Goal: Task Accomplishment & Management: Manage account settings

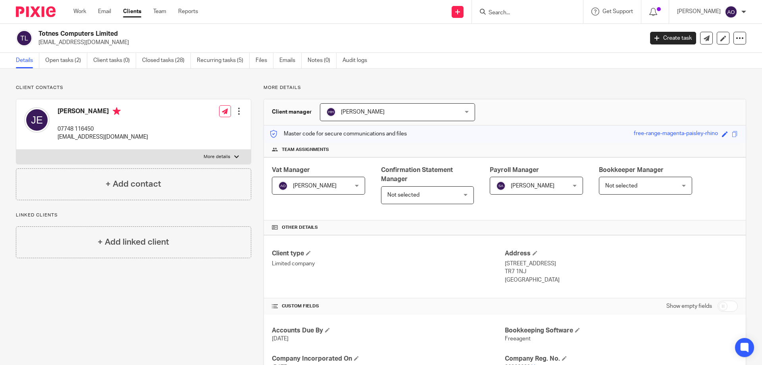
scroll to position [238, 0]
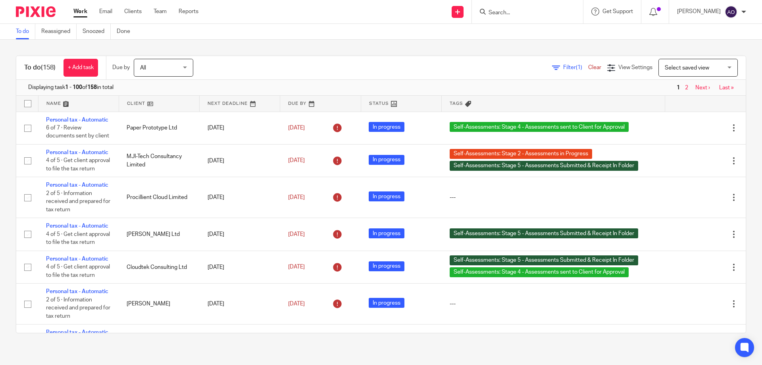
click at [563, 67] on span "Filter (1)" at bounding box center [575, 68] width 25 height 6
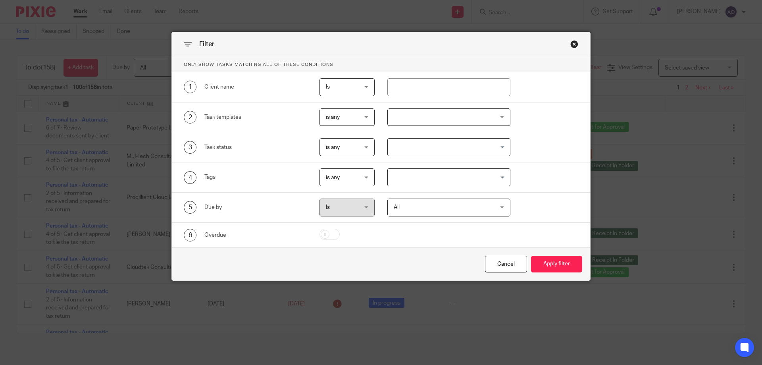
click at [496, 117] on div at bounding box center [448, 117] width 123 height 18
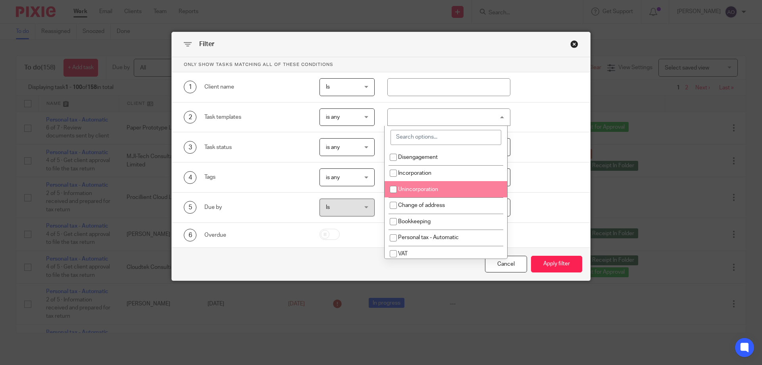
scroll to position [40, 0]
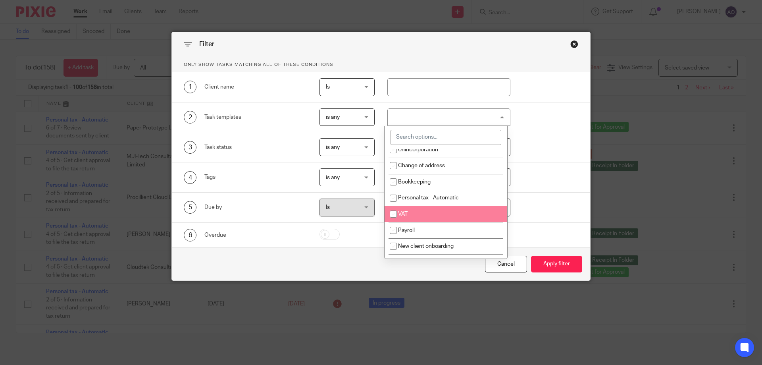
click at [397, 213] on input "checkbox" at bounding box center [393, 213] width 15 height 15
checkbox input "true"
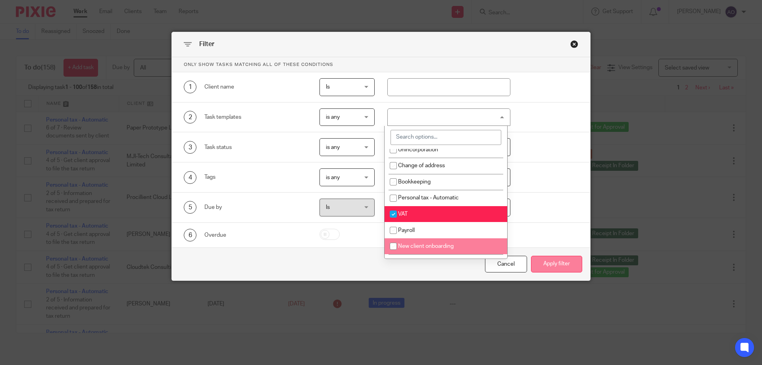
click at [549, 258] on button "Apply filter" at bounding box center [556, 263] width 51 height 17
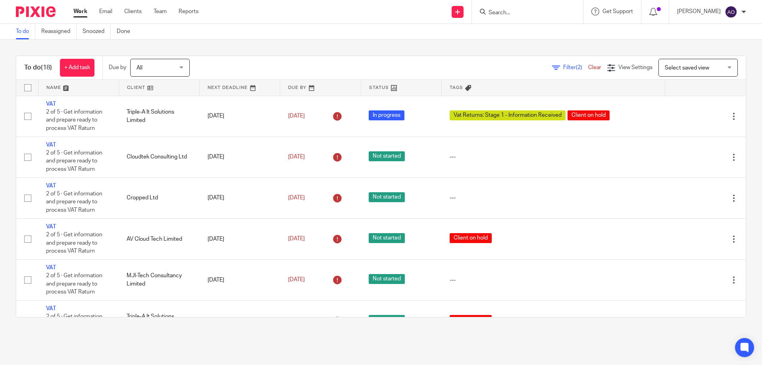
click at [152, 88] on link at bounding box center [159, 88] width 80 height 16
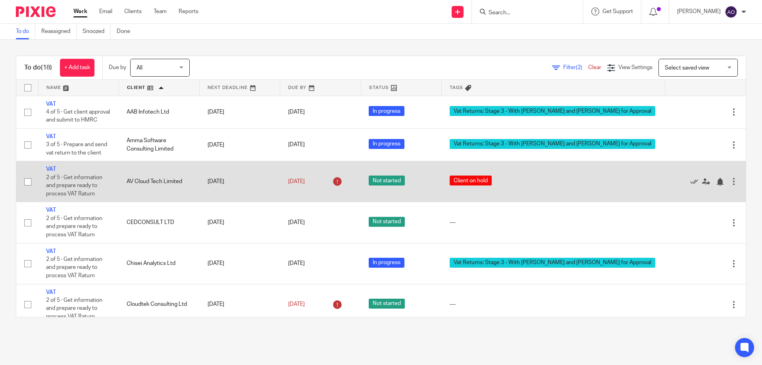
scroll to position [79, 0]
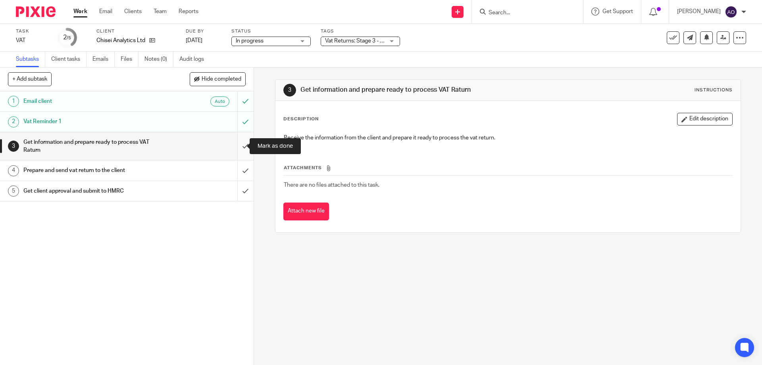
click at [236, 144] on input "submit" at bounding box center [126, 146] width 253 height 28
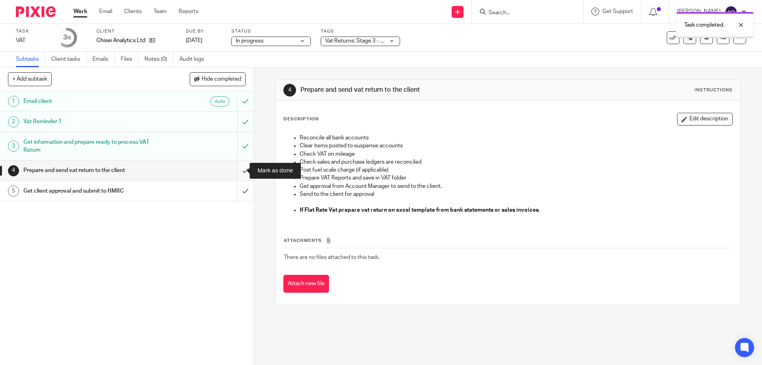
click at [238, 170] on input "submit" at bounding box center [126, 170] width 253 height 20
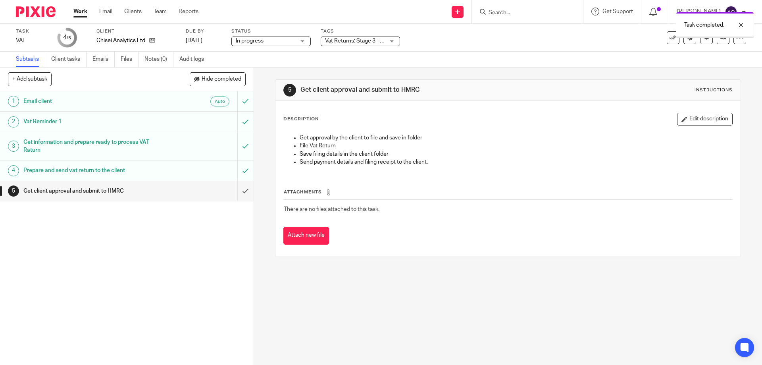
click at [393, 40] on div "Vat Returns: Stage 3 - With [PERSON_NAME] and [PERSON_NAME] for Approval" at bounding box center [359, 41] width 79 height 10
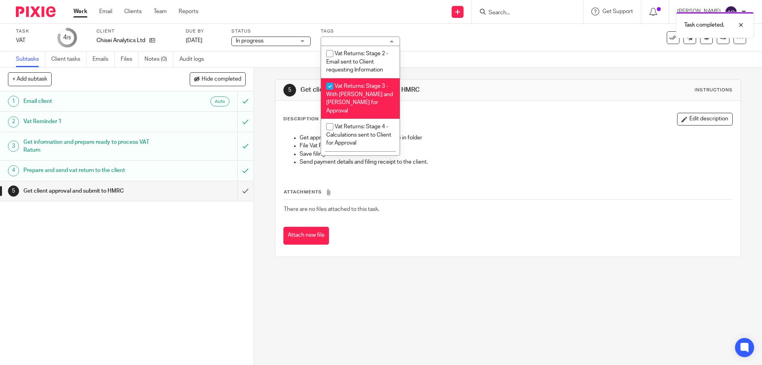
scroll to position [514, 0]
click at [324, 82] on input "checkbox" at bounding box center [329, 82] width 15 height 15
checkbox input "false"
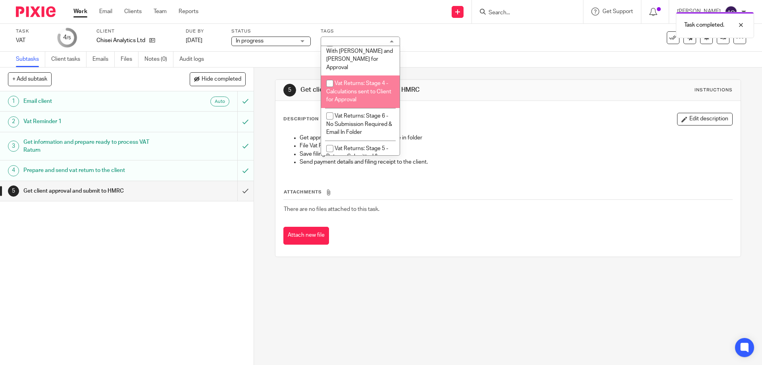
scroll to position [593, 0]
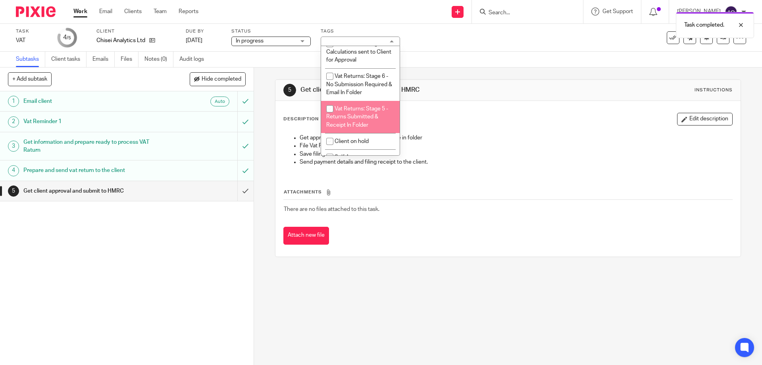
click at [330, 107] on input "checkbox" at bounding box center [329, 108] width 15 height 15
checkbox input "true"
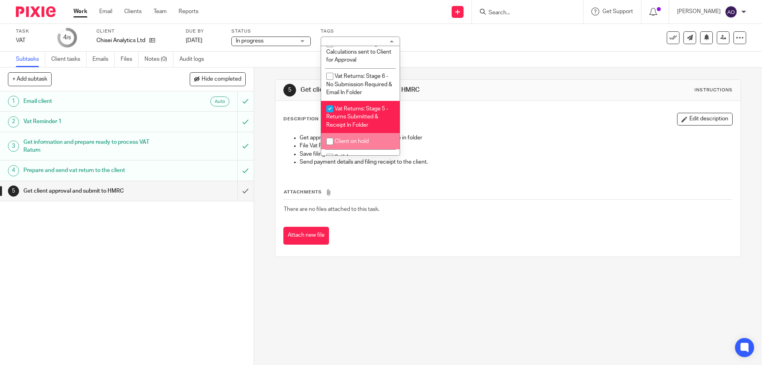
click at [185, 263] on div "1 Email client Auto 2 Vat Reminder 1 3 Get information and prepare ready to pro…" at bounding box center [126, 227] width 253 height 273
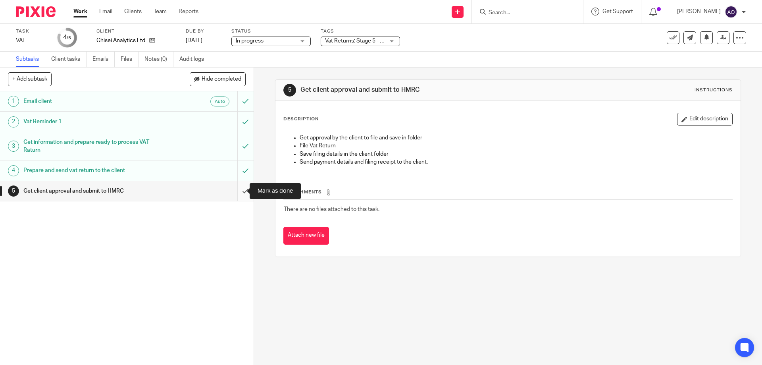
click at [238, 190] on input "submit" at bounding box center [126, 191] width 253 height 20
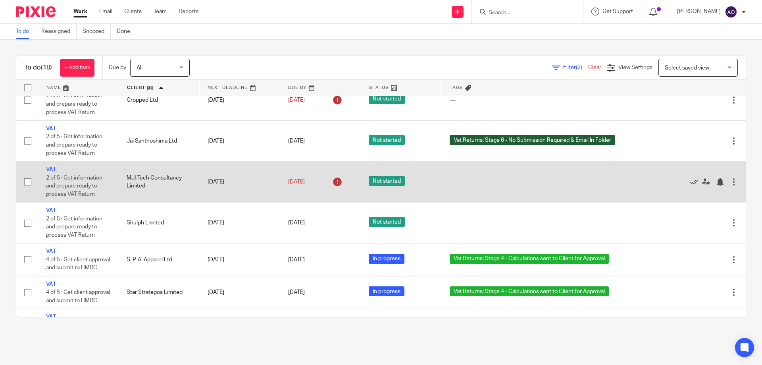
scroll to position [159, 0]
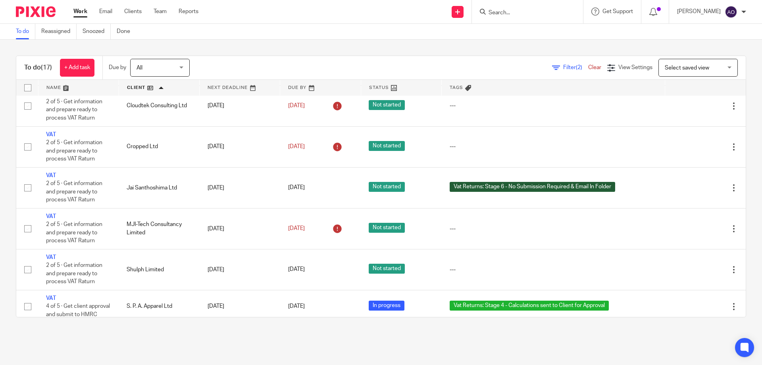
scroll to position [433, 0]
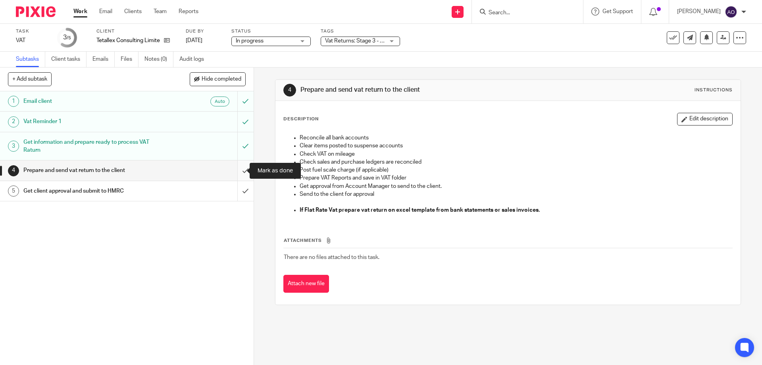
click at [238, 169] on input "submit" at bounding box center [126, 170] width 253 height 20
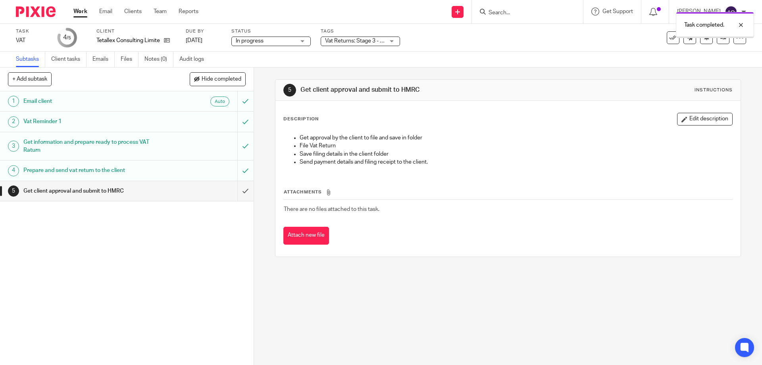
click at [391, 41] on div "Vat Returns: Stage 3 - With [PERSON_NAME] and [PERSON_NAME] for Approval" at bounding box center [359, 41] width 79 height 10
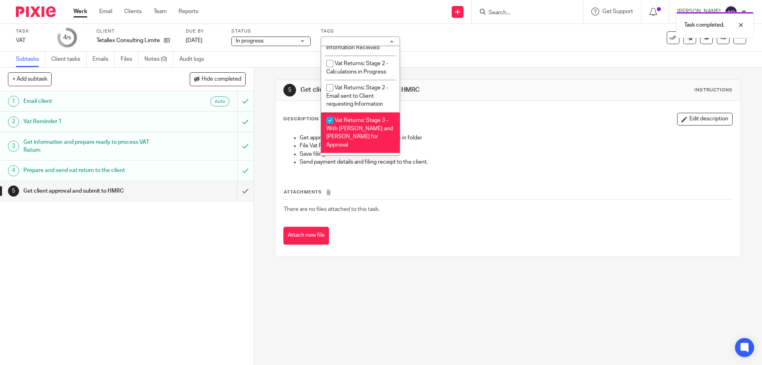
scroll to position [516, 0]
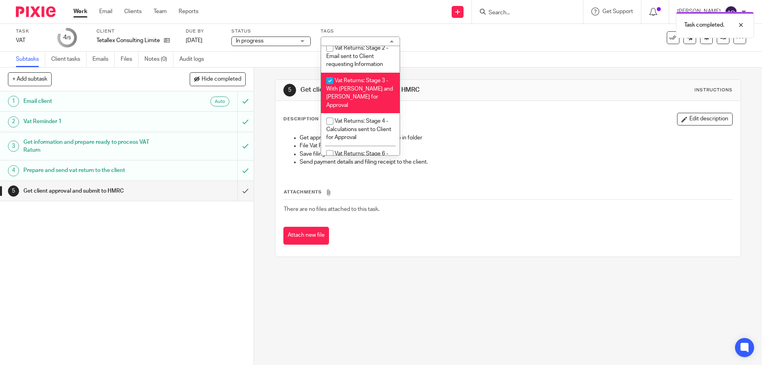
click at [327, 80] on input "checkbox" at bounding box center [329, 80] width 15 height 15
checkbox input "false"
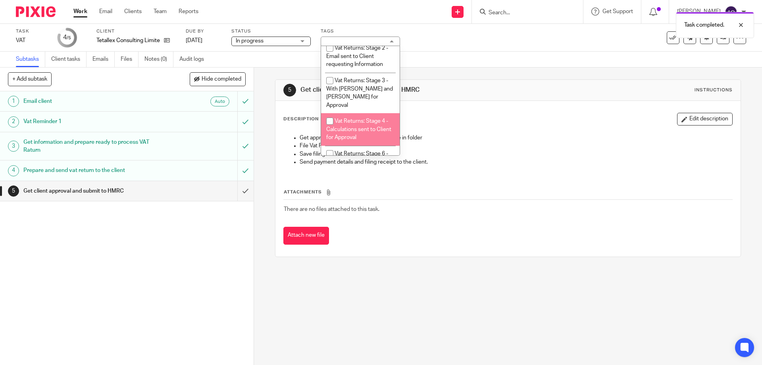
click at [328, 113] on input "checkbox" at bounding box center [329, 120] width 15 height 15
checkbox input "true"
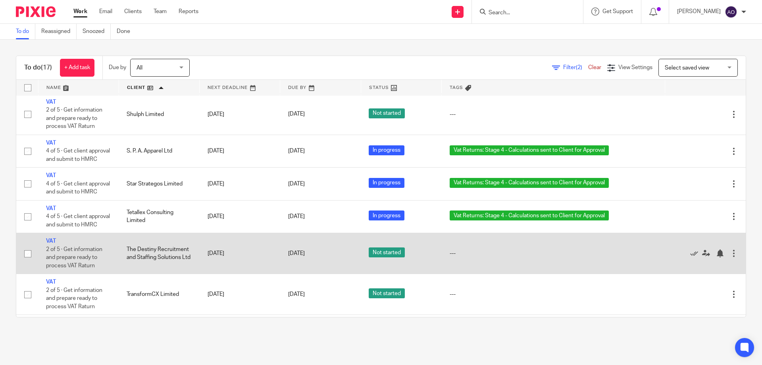
scroll to position [433, 0]
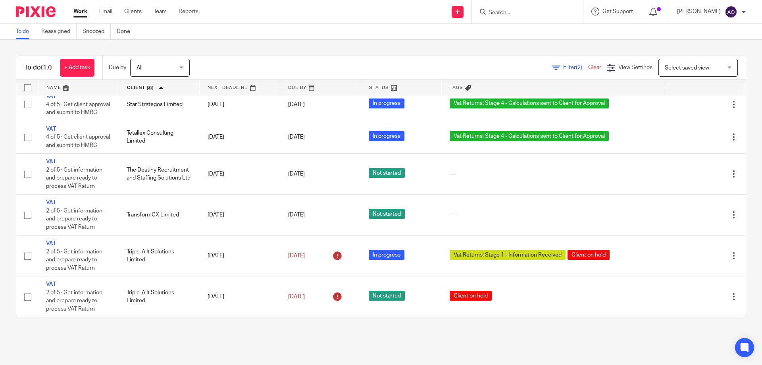
click at [504, 13] on input "Search" at bounding box center [522, 13] width 71 height 7
type input "iri"
click at [534, 35] on link at bounding box center [558, 34] width 144 height 18
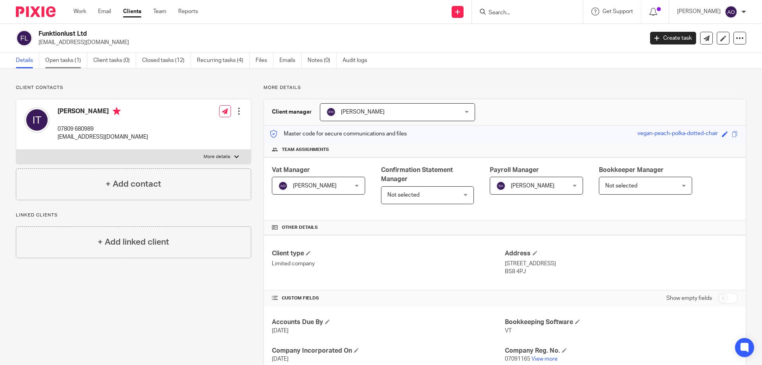
click at [66, 61] on link "Open tasks (1)" at bounding box center [66, 60] width 42 height 15
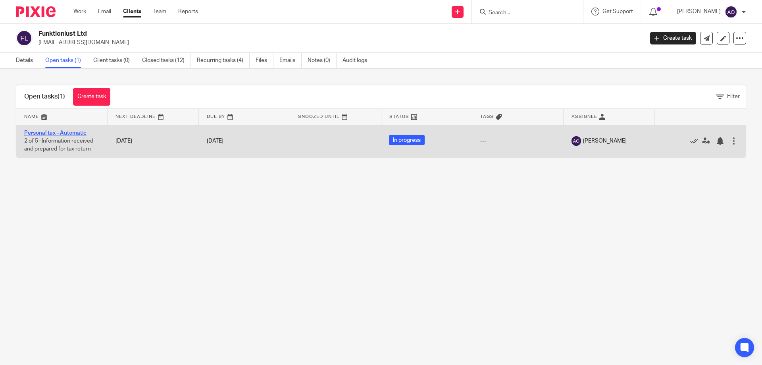
click at [59, 130] on link "Personal tax - Automatic" at bounding box center [55, 133] width 62 height 6
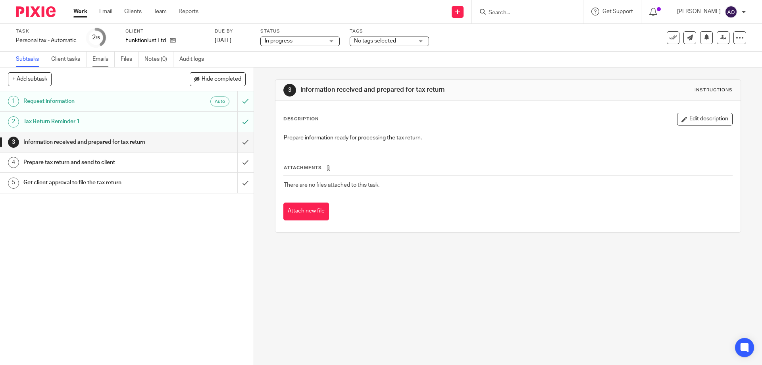
click at [99, 57] on link "Emails" at bounding box center [103, 59] width 22 height 15
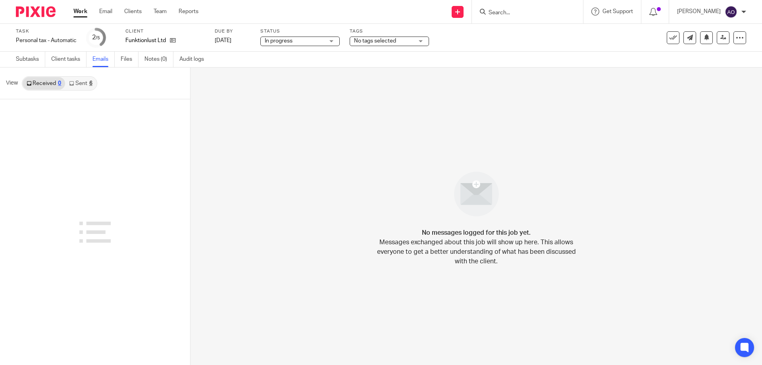
click at [83, 82] on link "Sent 6" at bounding box center [80, 83] width 31 height 13
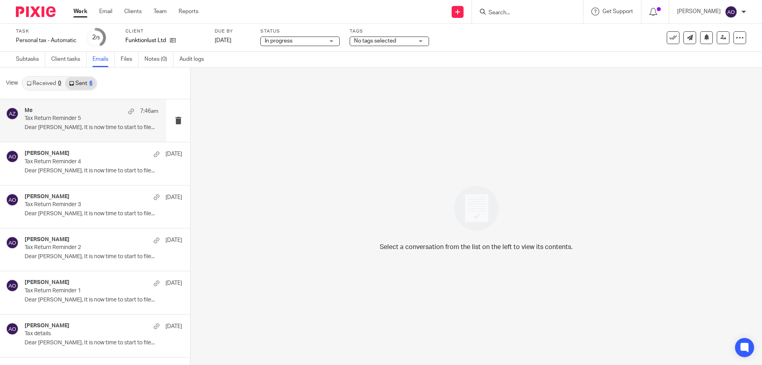
click at [66, 115] on div "Me 7:46am" at bounding box center [92, 111] width 134 height 8
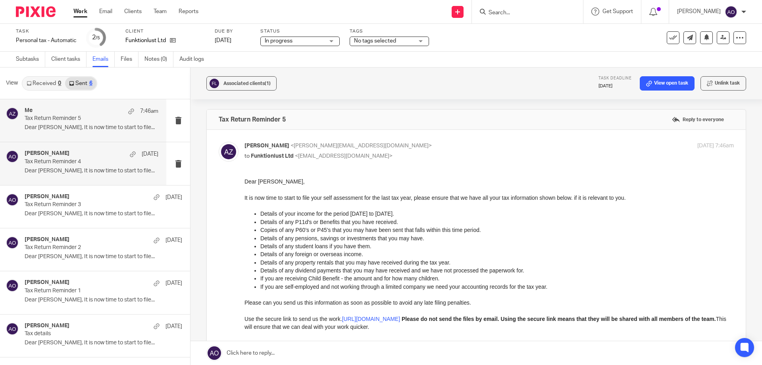
click at [33, 165] on div "Andrew Oakes 5 Sep Tax Return Reminder 4 Dear Iris, It is now time to start to …" at bounding box center [92, 163] width 134 height 27
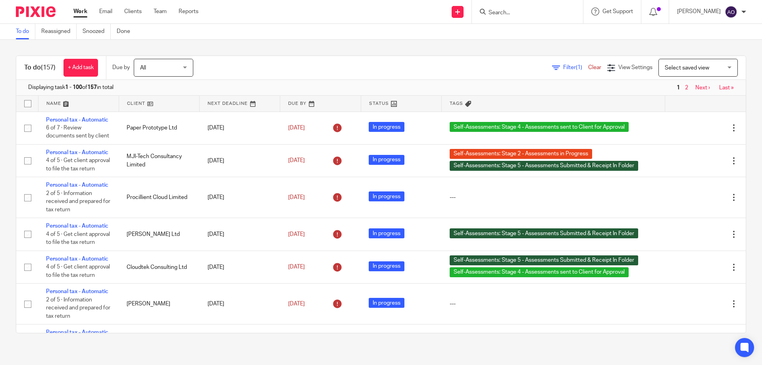
click at [563, 65] on span "Filter (1)" at bounding box center [575, 68] width 25 height 6
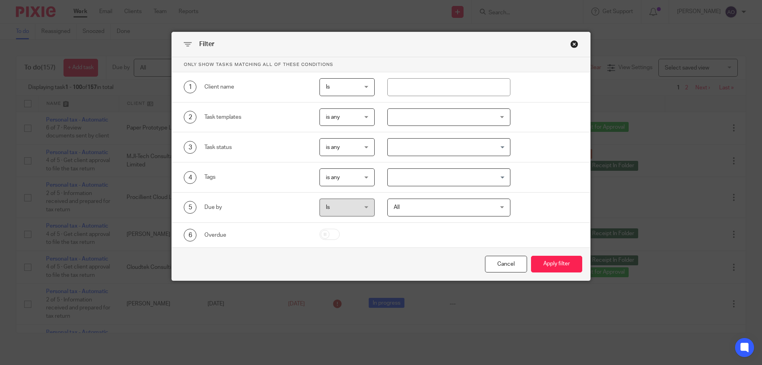
click at [482, 111] on div at bounding box center [448, 117] width 123 height 18
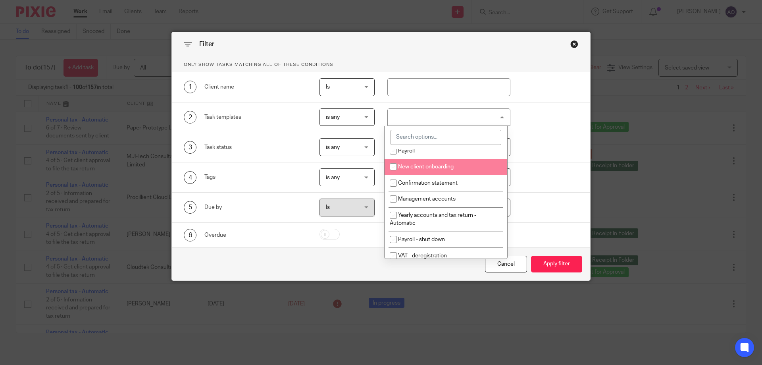
scroll to position [40, 0]
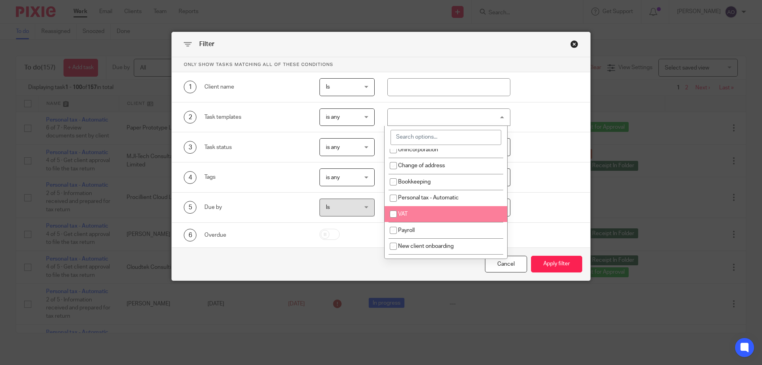
click at [392, 216] on input "checkbox" at bounding box center [393, 213] width 15 height 15
checkbox input "true"
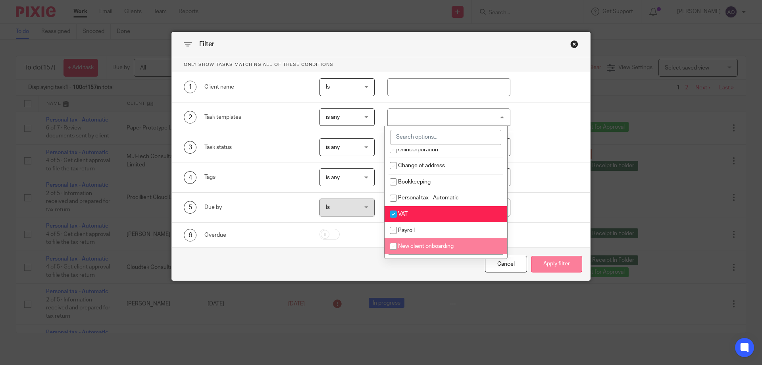
click at [558, 263] on button "Apply filter" at bounding box center [556, 263] width 51 height 17
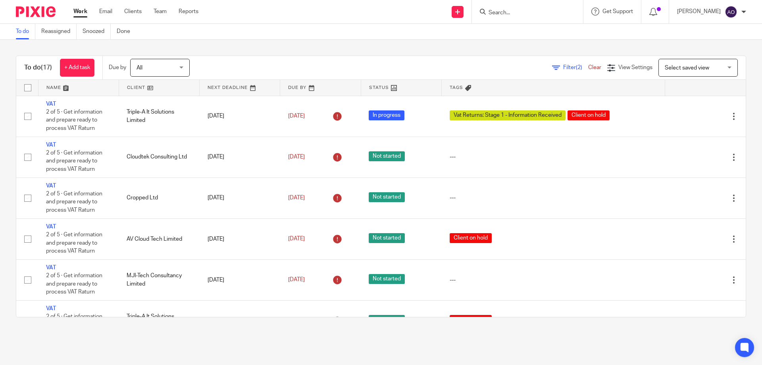
click at [512, 14] on input "Search" at bounding box center [522, 13] width 71 height 7
type input "fun"
click at [526, 35] on link at bounding box center [553, 34] width 134 height 18
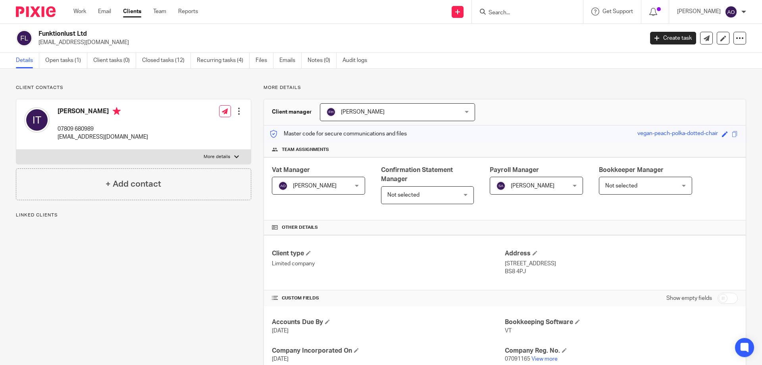
scroll to position [159, 0]
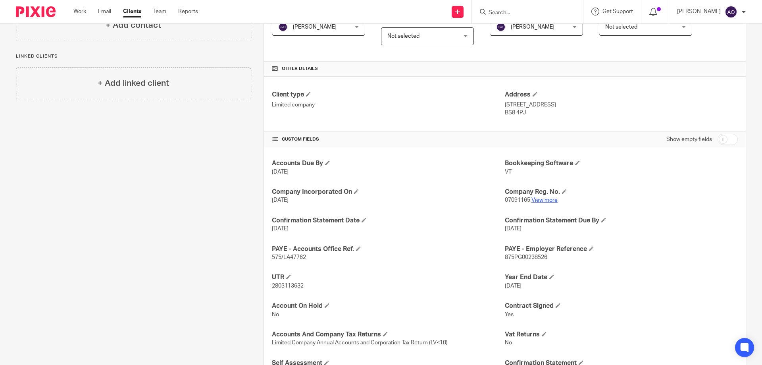
click at [541, 200] on link "View more" at bounding box center [544, 200] width 26 height 6
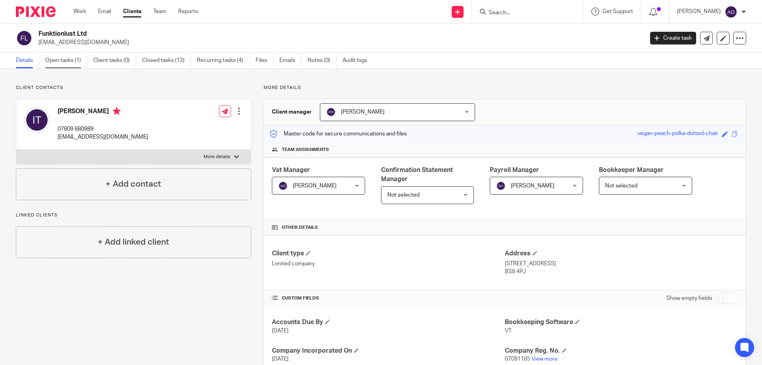
click at [50, 58] on link "Open tasks (1)" at bounding box center [66, 60] width 42 height 15
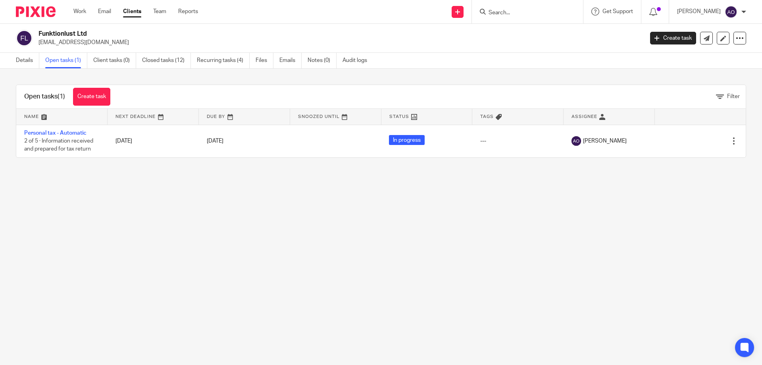
click at [38, 15] on img at bounding box center [36, 11] width 40 height 11
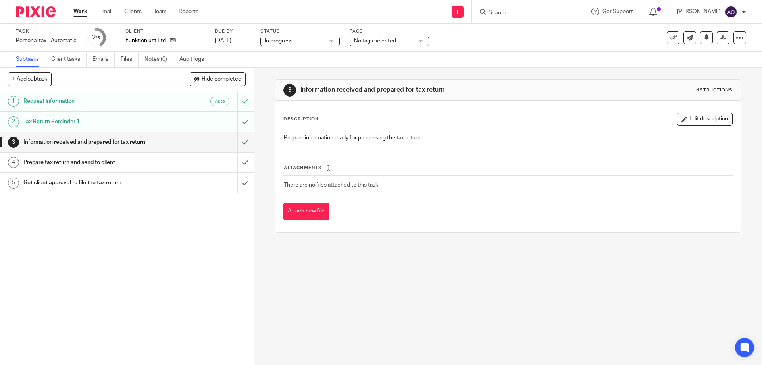
click at [424, 40] on div "No tags selected" at bounding box center [388, 41] width 79 height 10
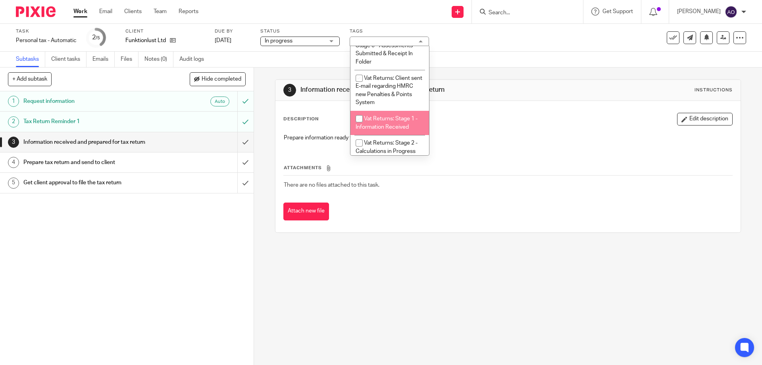
scroll to position [436, 0]
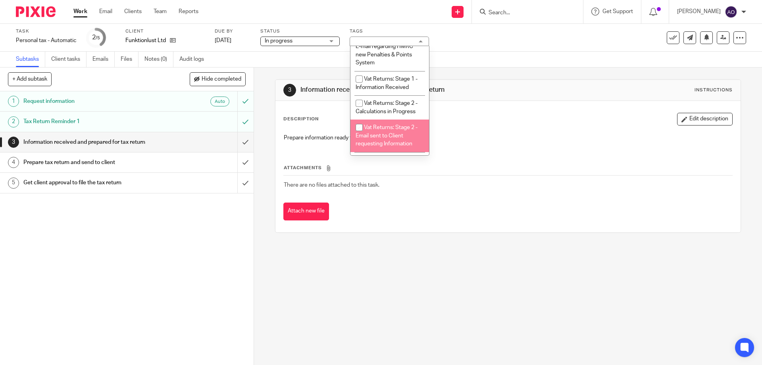
click at [358, 125] on input "checkbox" at bounding box center [358, 127] width 15 height 15
checkbox input "true"
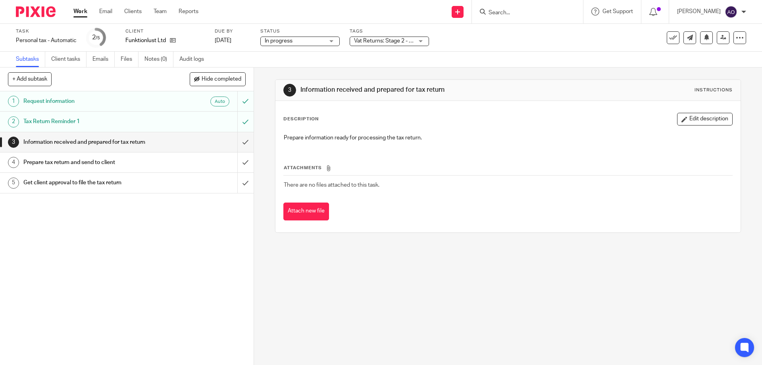
click at [210, 230] on div "1 Request information Auto 2 Tax Return Reminder 1 3 Information received and p…" at bounding box center [126, 227] width 253 height 273
